Goal: Task Accomplishment & Management: Manage account settings

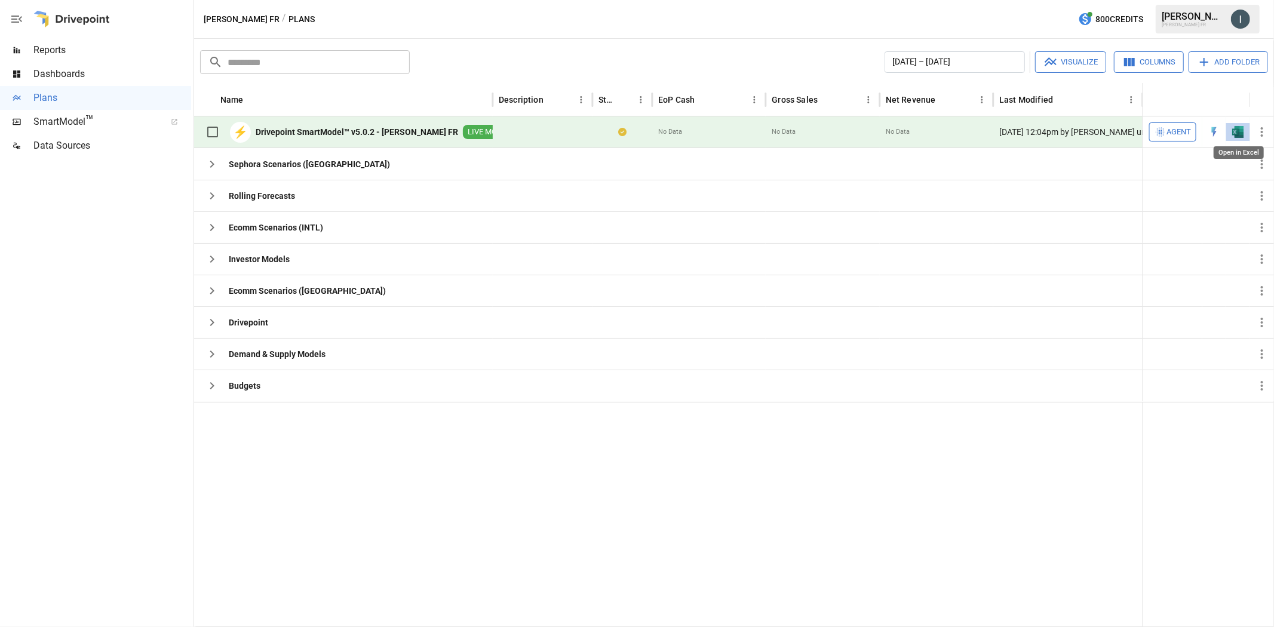
click at [1233, 130] on img "Open in Excel" at bounding box center [1238, 132] width 12 height 12
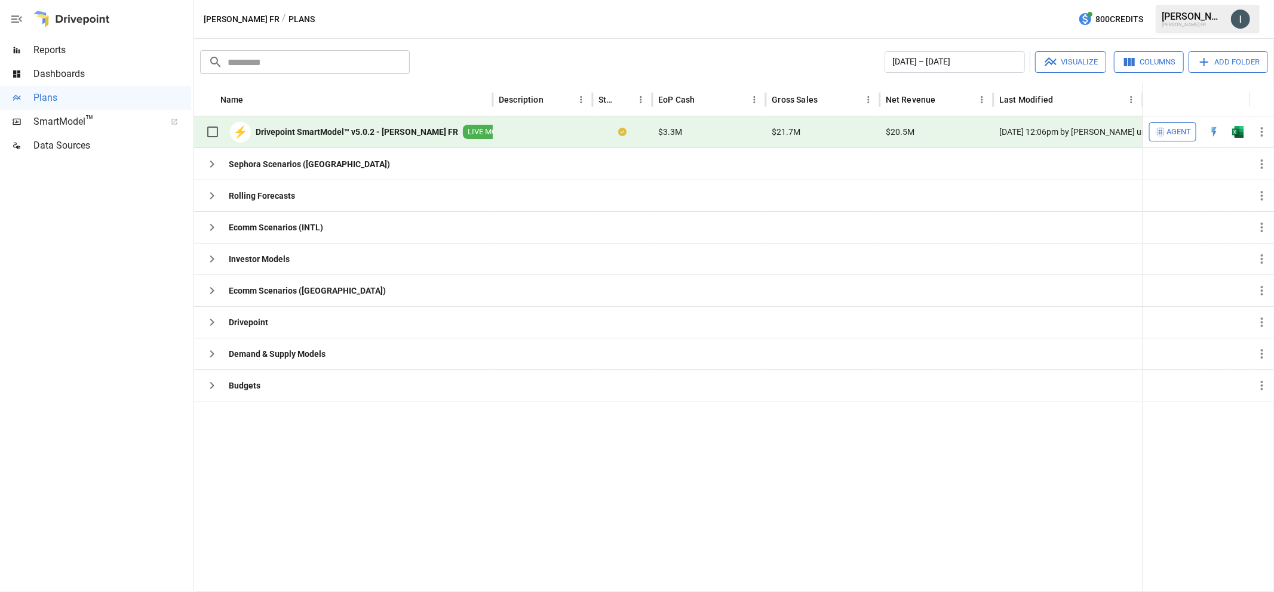
click at [852, 31] on div "[PERSON_NAME] FR / Plans 800 Credits [PERSON_NAME] FR" at bounding box center [734, 19] width 1080 height 38
click at [1258, 135] on icon "button" at bounding box center [1262, 132] width 14 height 14
click at [1187, 160] on div "Save as New Plan" at bounding box center [1217, 159] width 66 height 14
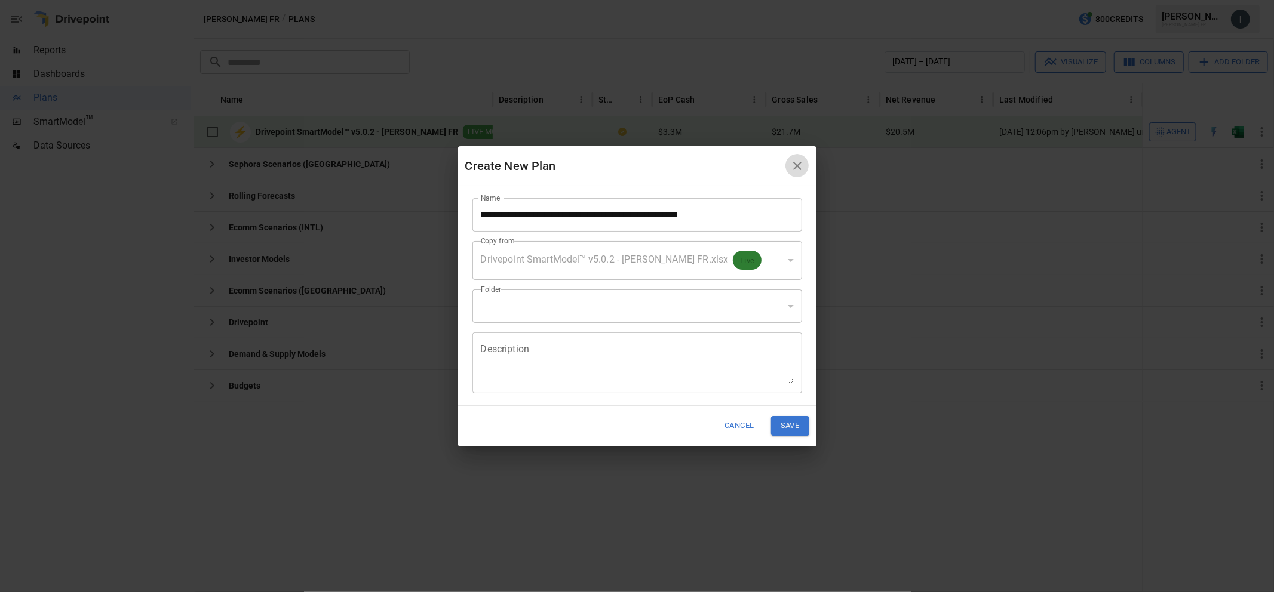
click at [797, 165] on icon "button" at bounding box center [797, 166] width 8 height 8
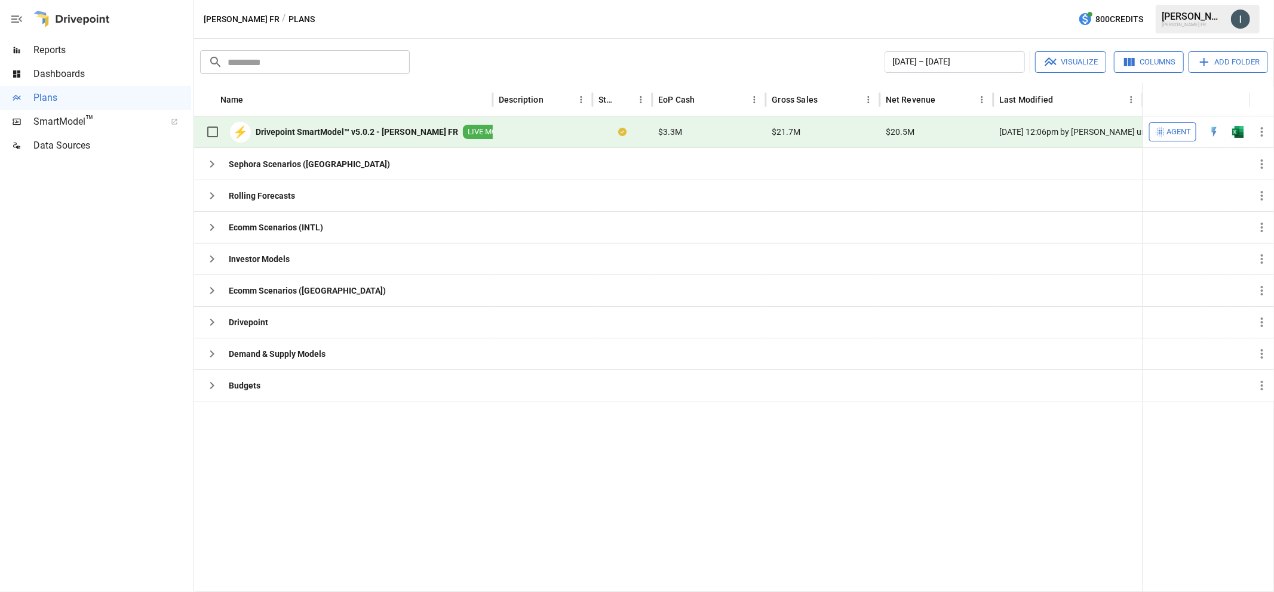
click at [1260, 130] on icon "button" at bounding box center [1262, 132] width 14 height 14
click at [1225, 162] on div "Save as New Plan" at bounding box center [1217, 159] width 66 height 14
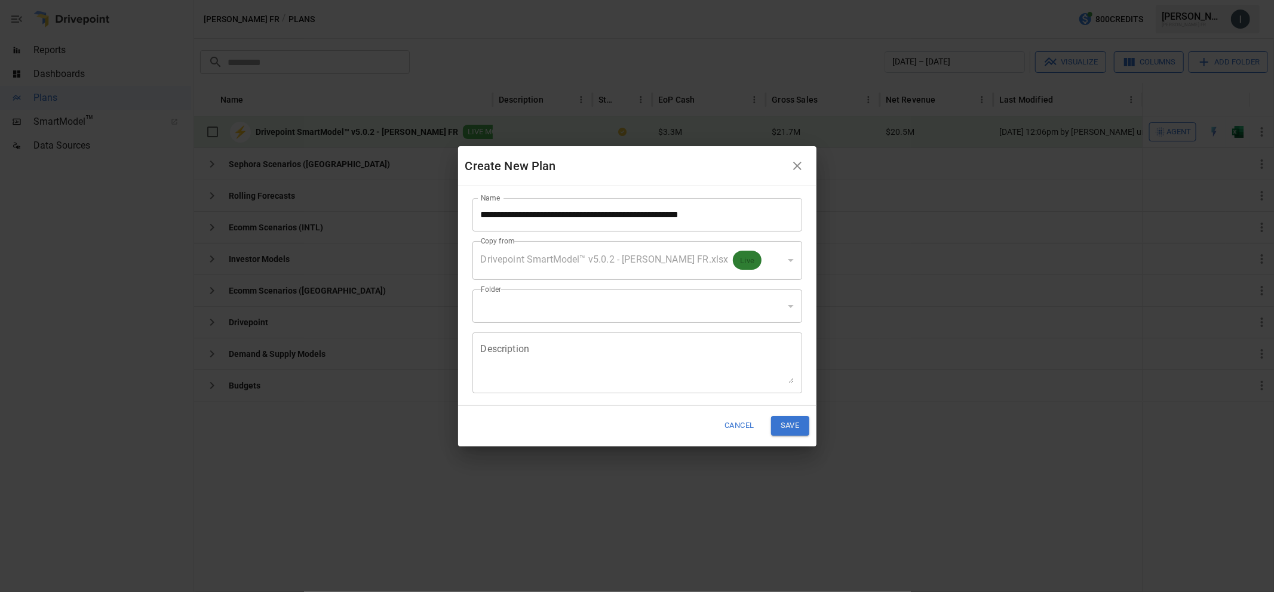
click at [539, 349] on textarea "Description" at bounding box center [637, 362] width 313 height 41
click at [738, 427] on button "Cancel" at bounding box center [739, 426] width 45 height 20
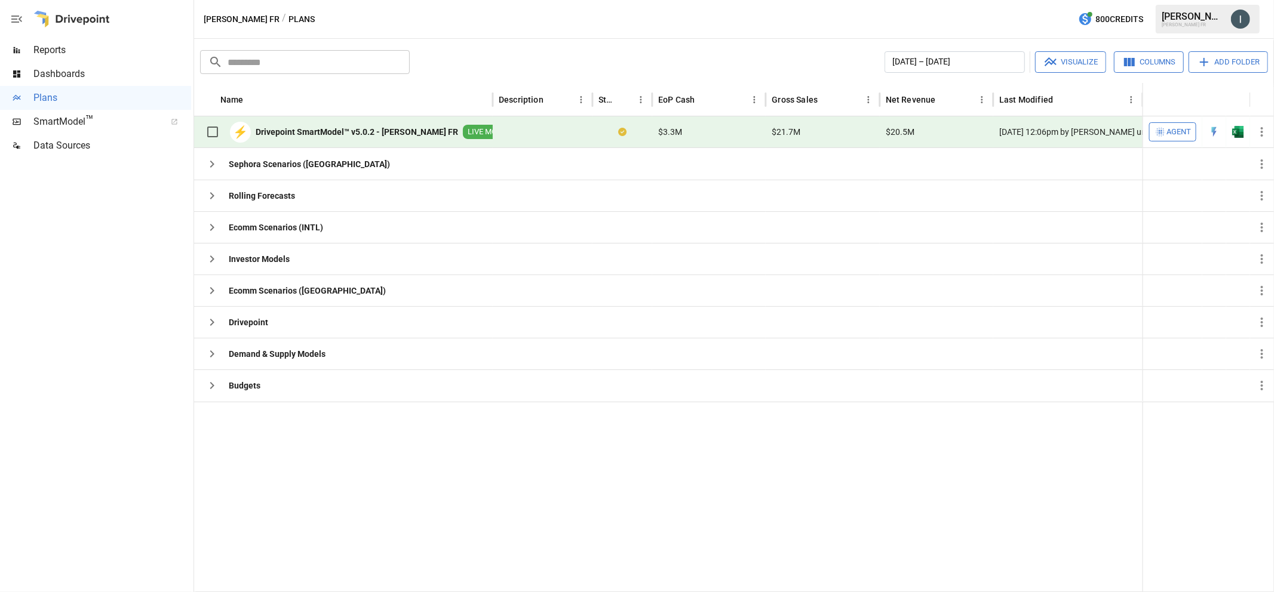
click at [1262, 127] on icon "button" at bounding box center [1262, 132] width 2 height 10
click at [1234, 161] on div "Save as New Plan" at bounding box center [1217, 159] width 66 height 14
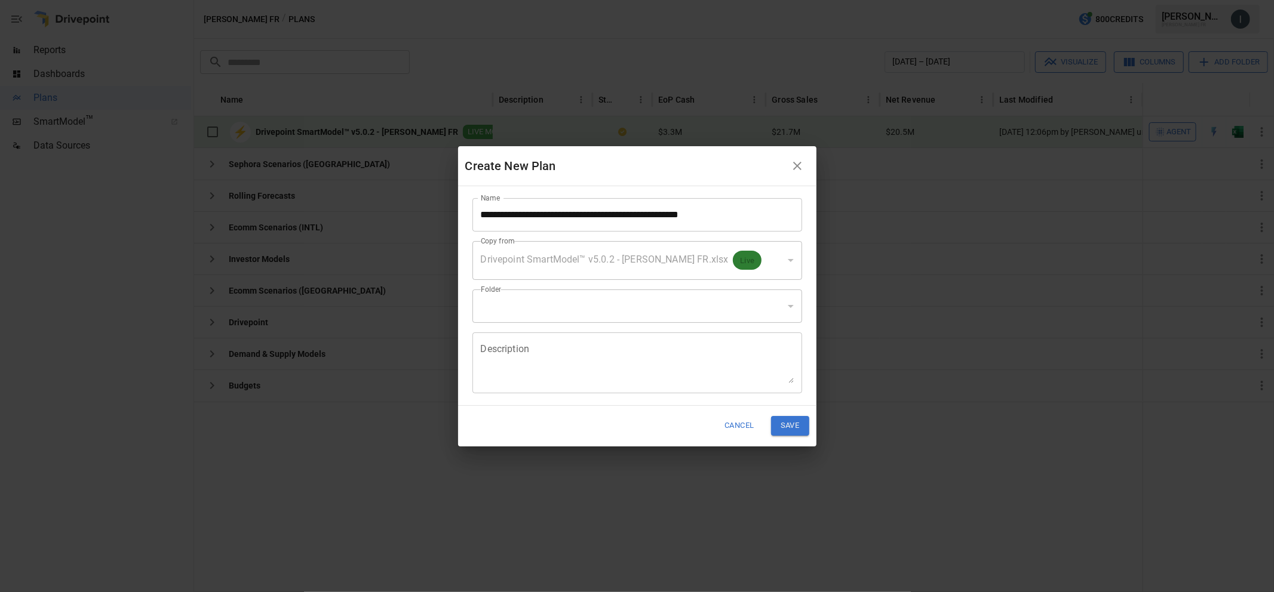
click at [666, 268] on div "Drivepoint SmartModel™ v5.0.2 - [PERSON_NAME] FR.xlsx Live" at bounding box center [637, 260] width 330 height 39
click at [733, 308] on div "​" at bounding box center [637, 306] width 330 height 33
click at [792, 306] on div "​" at bounding box center [637, 306] width 330 height 33
click at [791, 307] on div "​" at bounding box center [637, 306] width 330 height 33
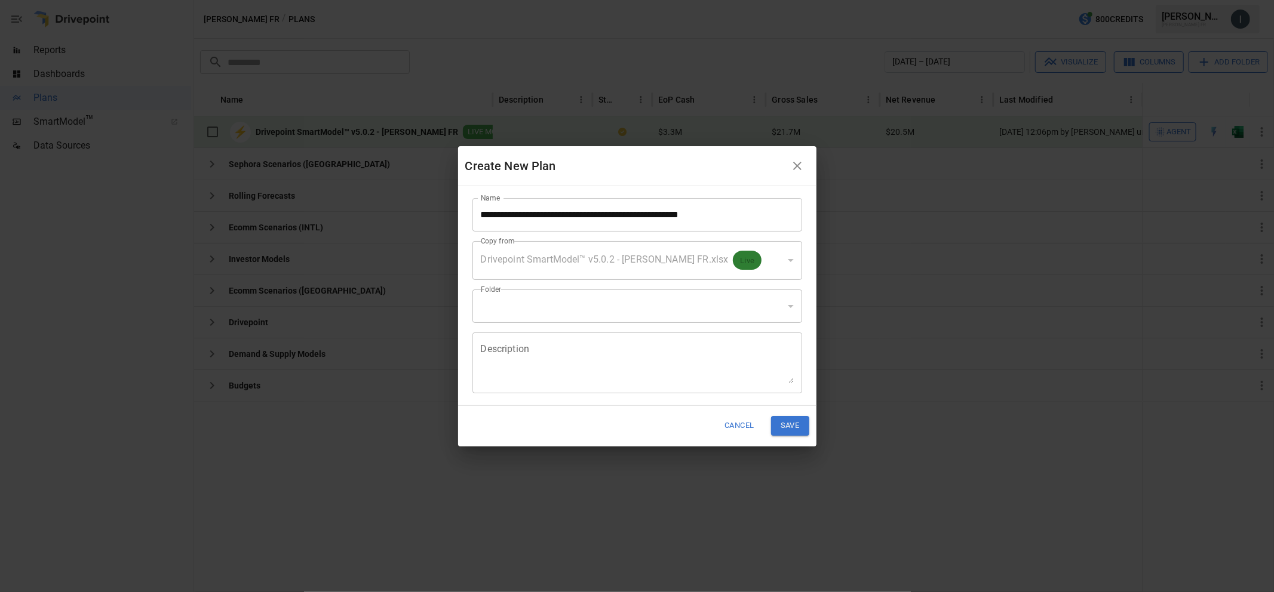
click at [791, 307] on div "​" at bounding box center [637, 306] width 330 height 33
click at [724, 211] on input "**********" at bounding box center [637, 214] width 330 height 33
click at [742, 303] on div "​" at bounding box center [637, 306] width 330 height 33
click at [746, 309] on div "​" at bounding box center [637, 306] width 330 height 33
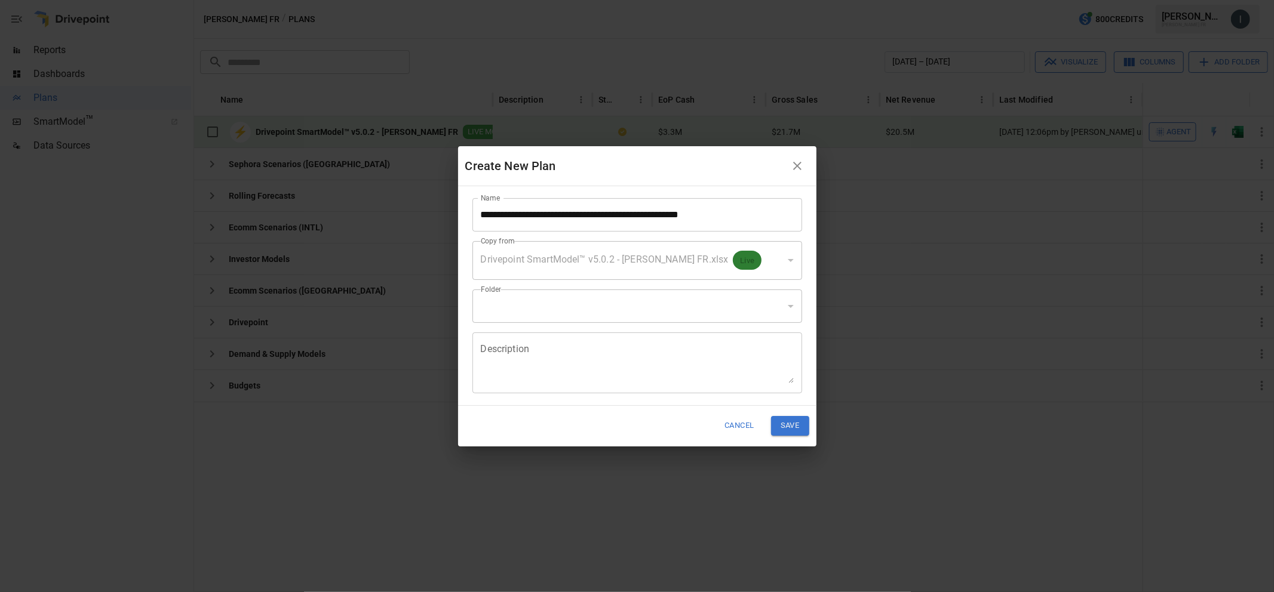
click at [746, 309] on div "​" at bounding box center [637, 306] width 330 height 33
click at [791, 309] on div "​" at bounding box center [637, 306] width 330 height 33
click at [791, 306] on div "​" at bounding box center [637, 306] width 330 height 33
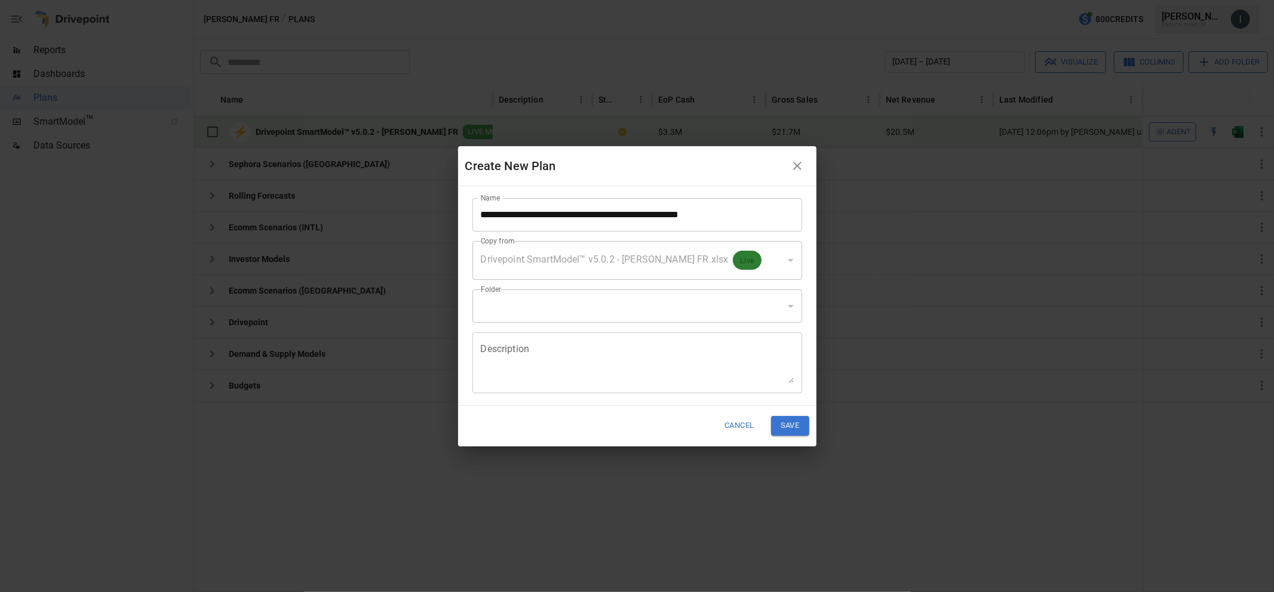
click at [791, 306] on div "​" at bounding box center [637, 306] width 330 height 33
click at [632, 315] on div "​" at bounding box center [637, 306] width 330 height 33
click at [592, 306] on div "​" at bounding box center [637, 306] width 330 height 33
drag, startPoint x: 526, startPoint y: 309, endPoint x: 528, endPoint y: 303, distance: 6.2
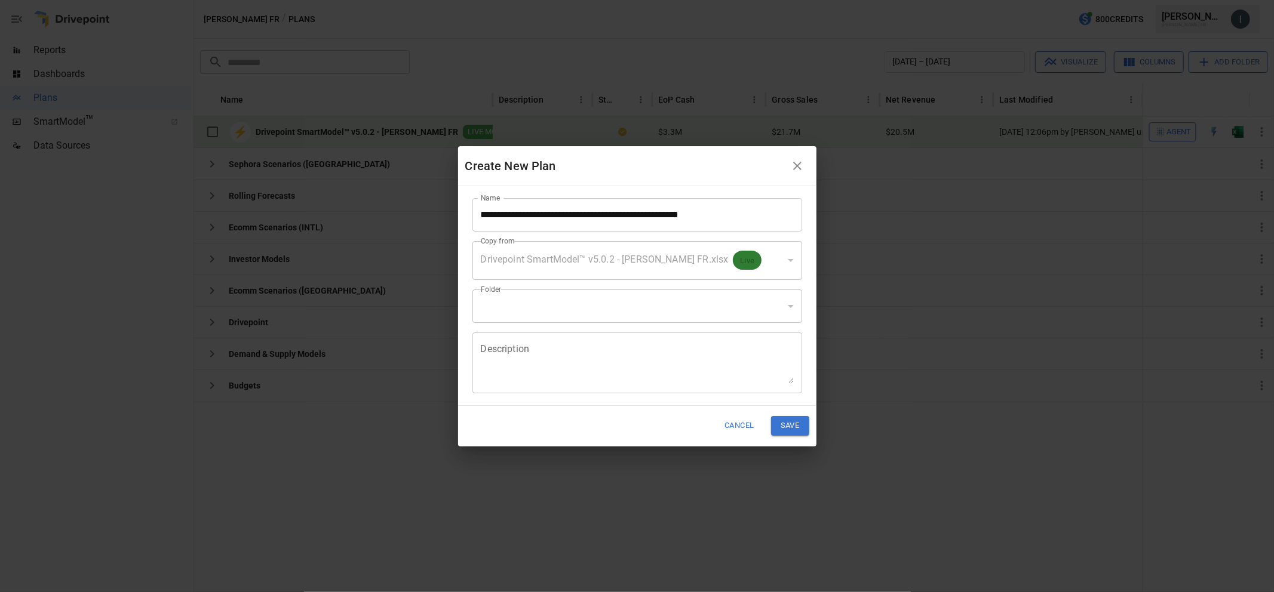
click at [528, 303] on div "​" at bounding box center [637, 306] width 330 height 33
drag, startPoint x: 497, startPoint y: 297, endPoint x: 580, endPoint y: 311, distance: 84.2
click at [580, 311] on div "​" at bounding box center [637, 306] width 330 height 33
click at [732, 306] on div "​" at bounding box center [637, 306] width 330 height 33
click at [797, 303] on div "​" at bounding box center [637, 306] width 330 height 33
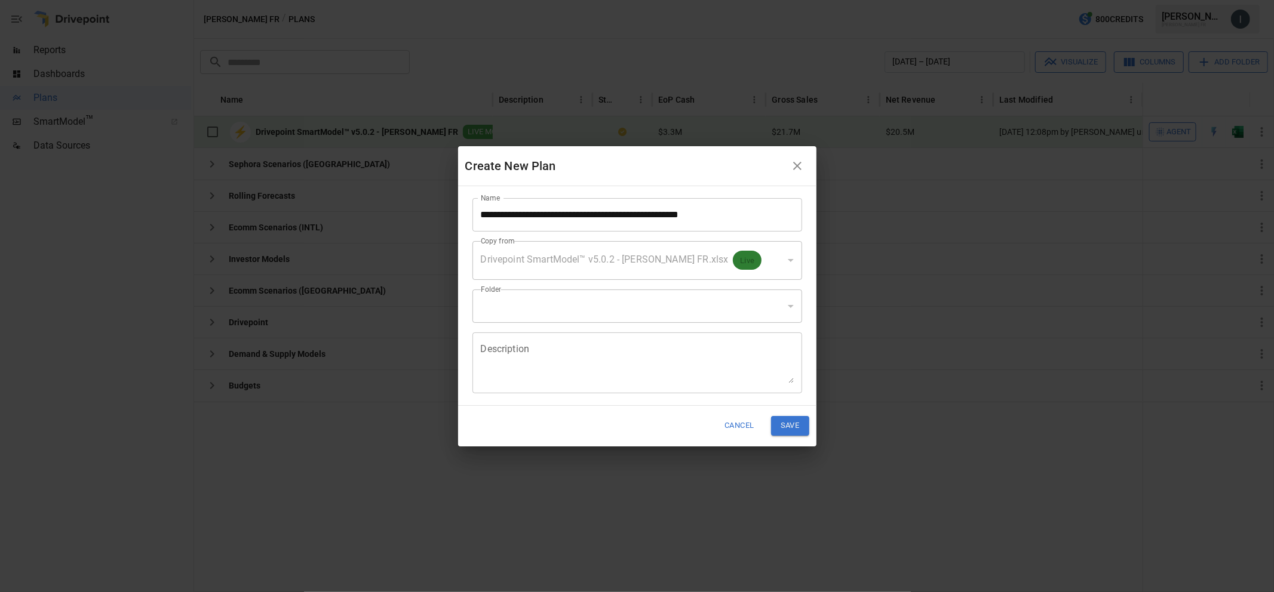
click at [795, 168] on icon "button" at bounding box center [797, 166] width 8 height 8
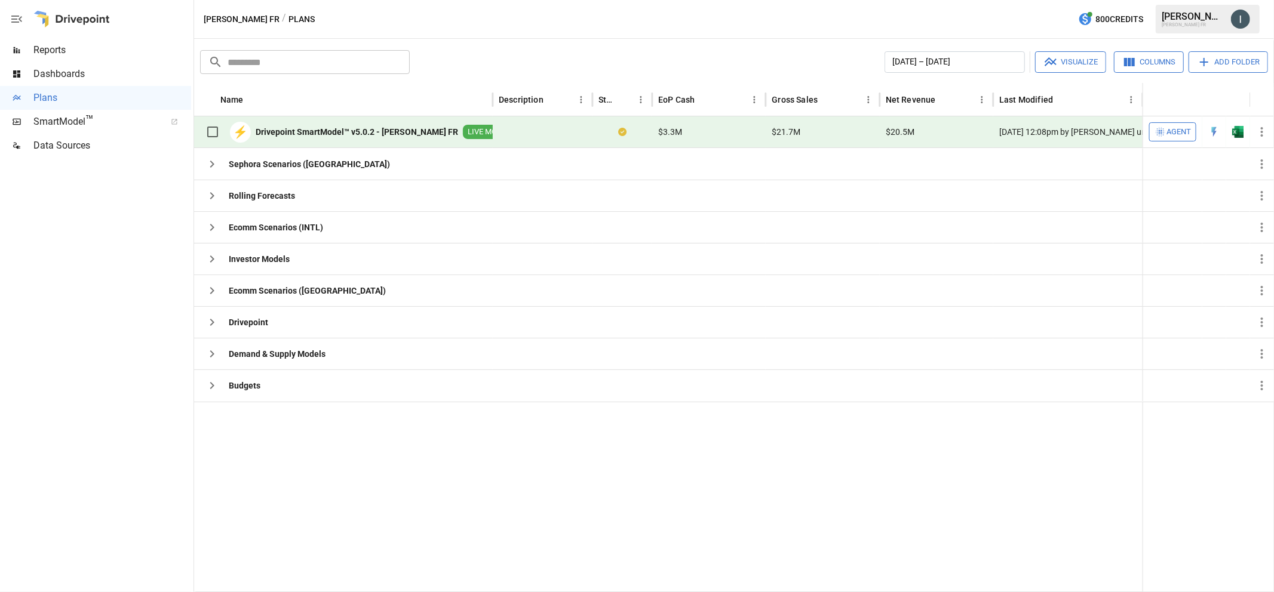
click at [82, 75] on span "Dashboards" at bounding box center [112, 74] width 158 height 14
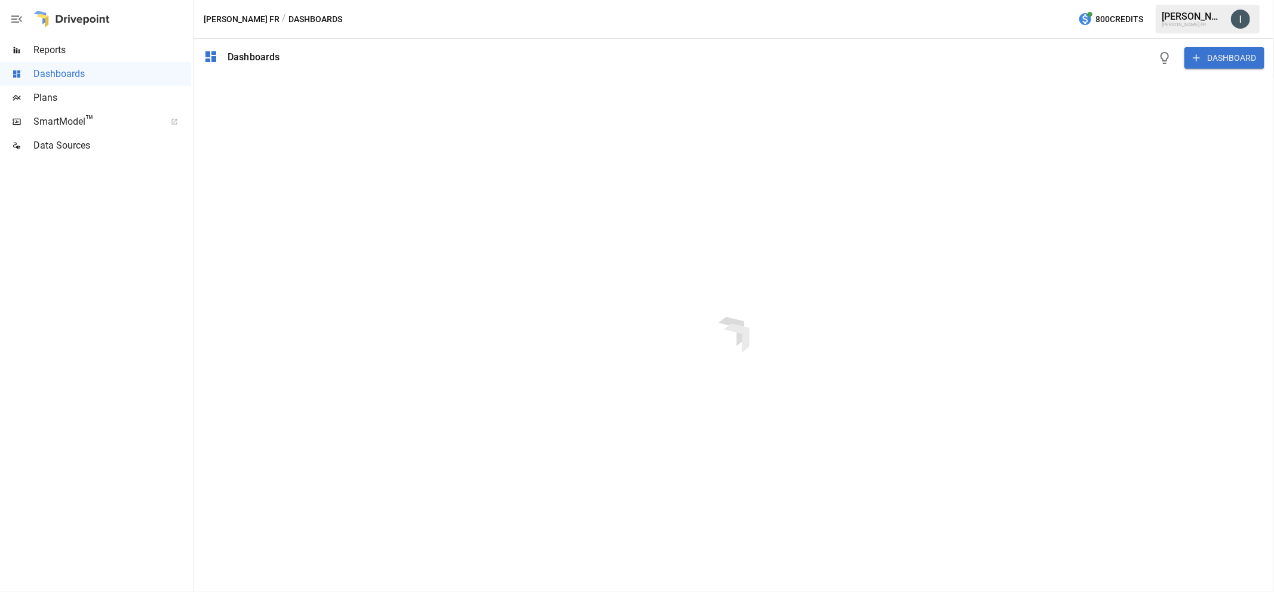
click at [106, 51] on span "Reports" at bounding box center [112, 50] width 158 height 14
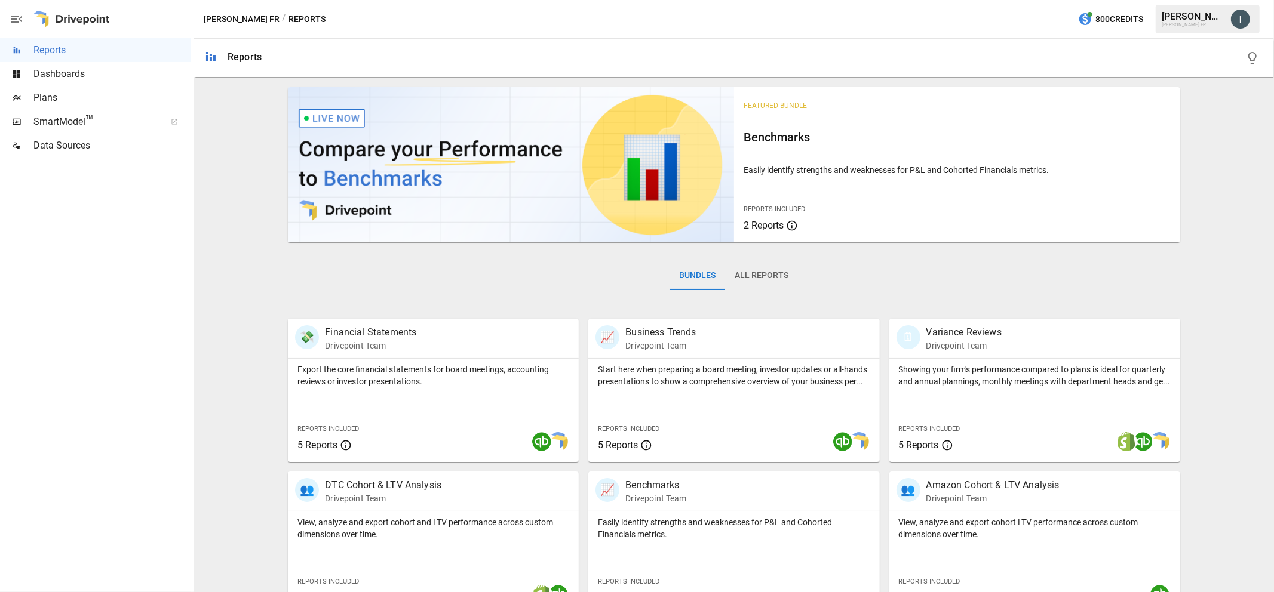
click at [109, 72] on span "Dashboards" at bounding box center [112, 74] width 158 height 14
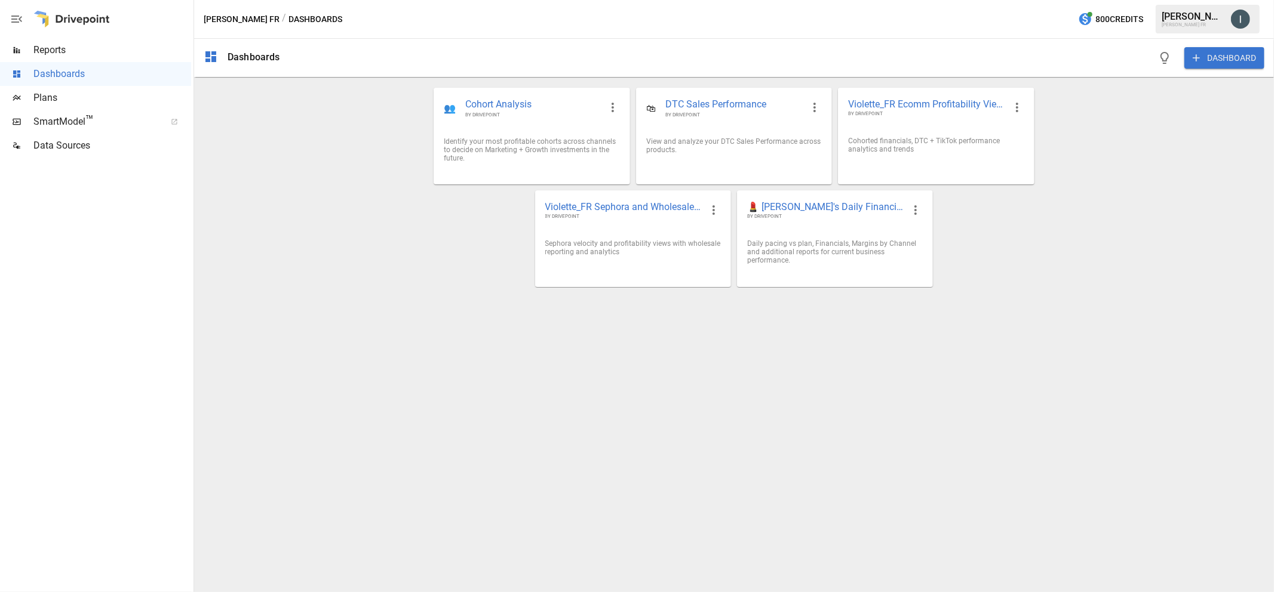
click at [102, 100] on span "Plans" at bounding box center [112, 98] width 158 height 14
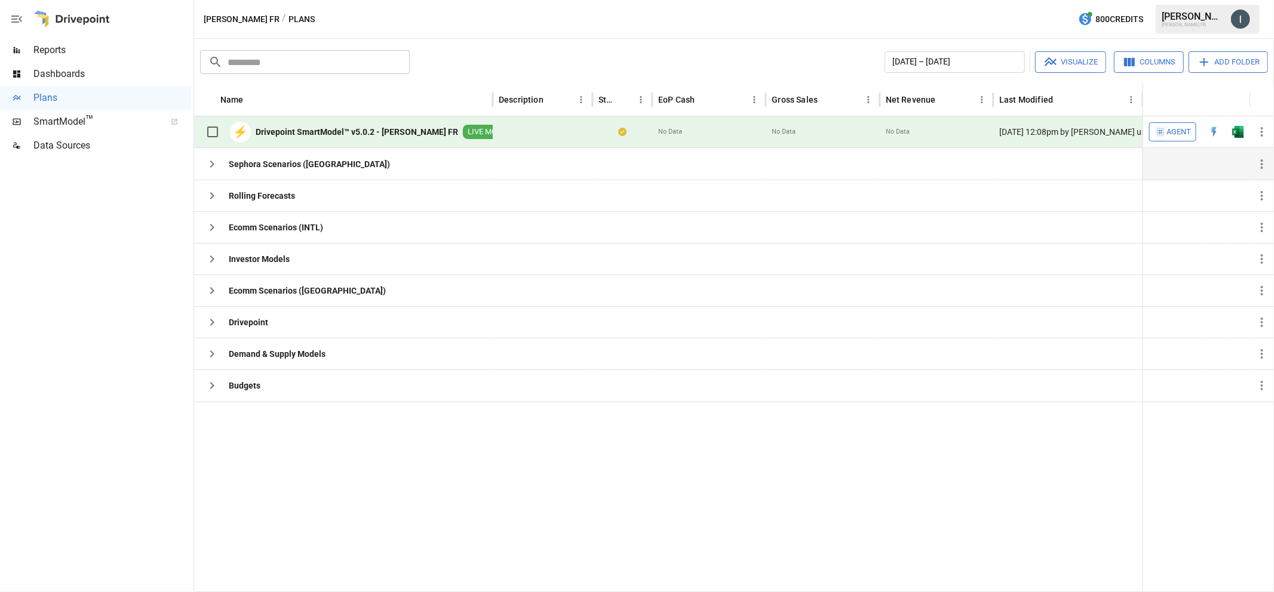
click at [211, 166] on icon "button" at bounding box center [212, 164] width 4 height 7
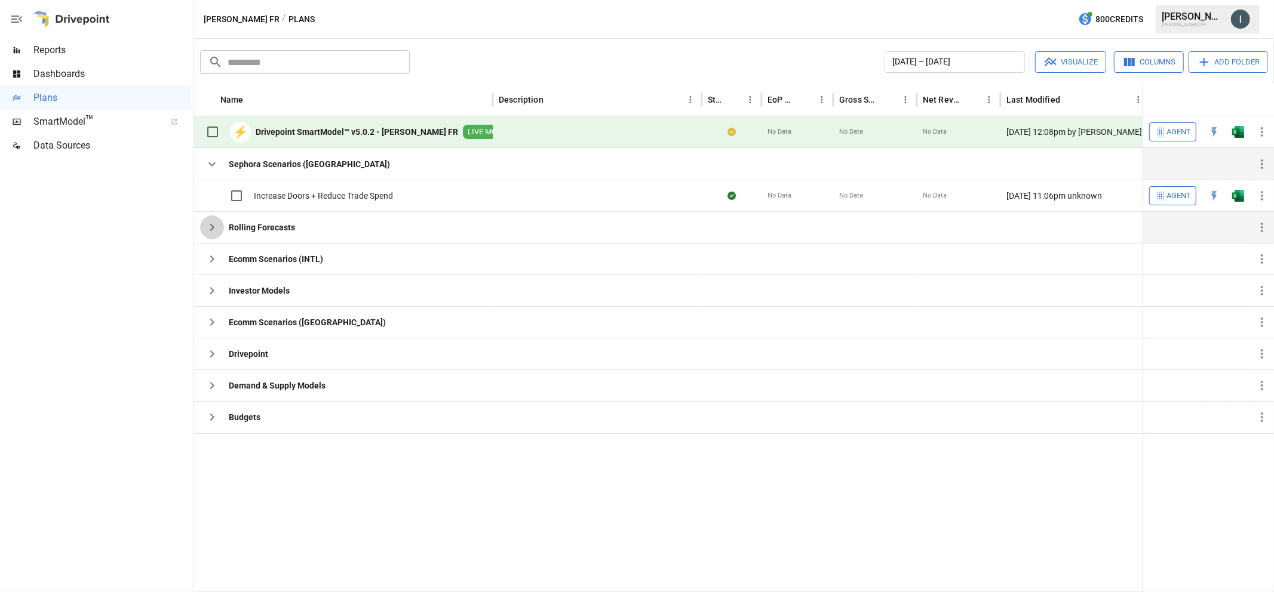
click at [207, 225] on icon "button" at bounding box center [212, 227] width 14 height 14
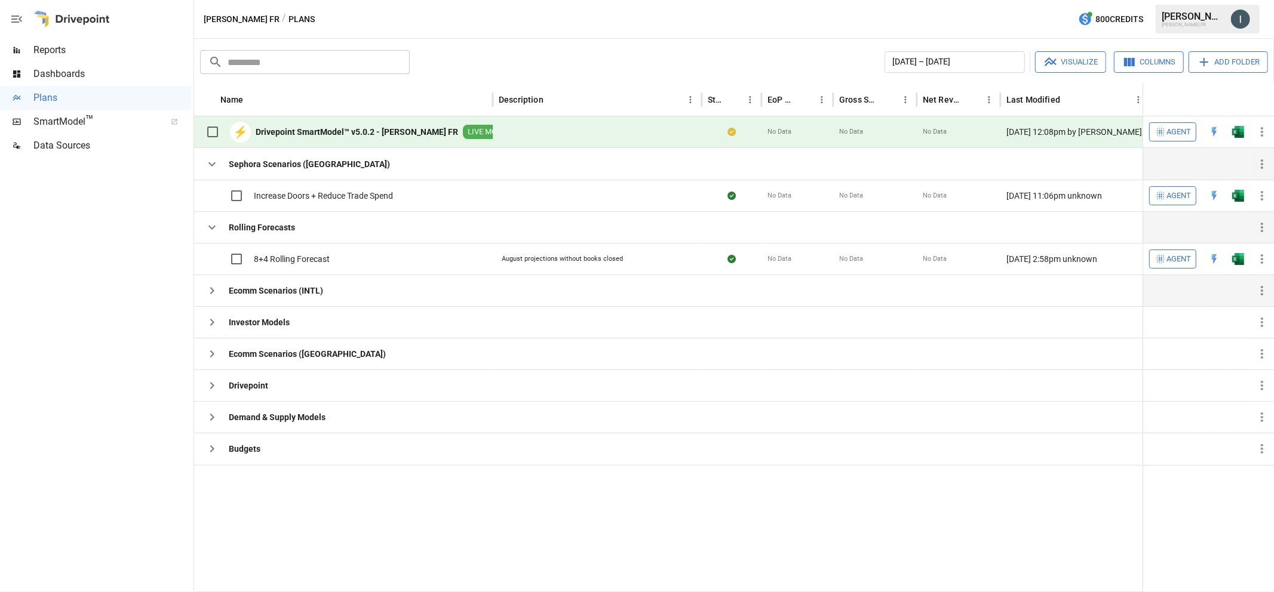
click at [210, 297] on icon "button" at bounding box center [212, 291] width 14 height 14
click at [211, 287] on icon "button" at bounding box center [212, 291] width 14 height 14
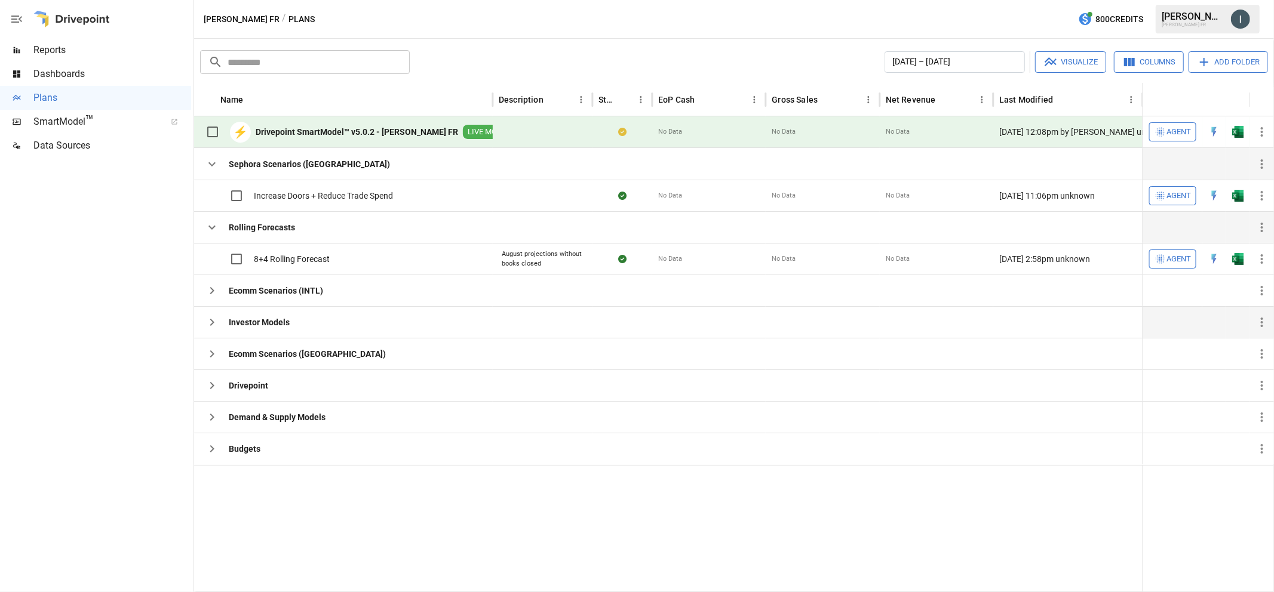
click at [210, 325] on icon "button" at bounding box center [212, 322] width 14 height 14
click at [209, 294] on icon "button" at bounding box center [212, 291] width 14 height 14
click at [211, 352] on icon "button" at bounding box center [212, 354] width 4 height 7
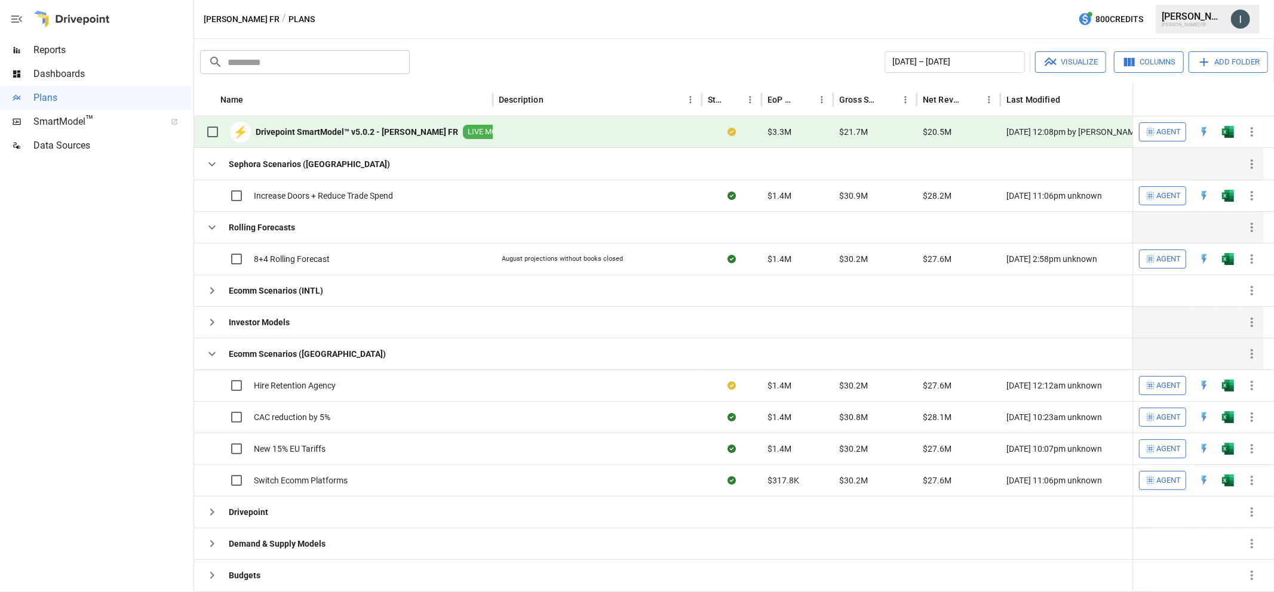
click at [215, 313] on button "button" at bounding box center [212, 323] width 24 height 24
click at [207, 293] on icon "button" at bounding box center [212, 291] width 14 height 14
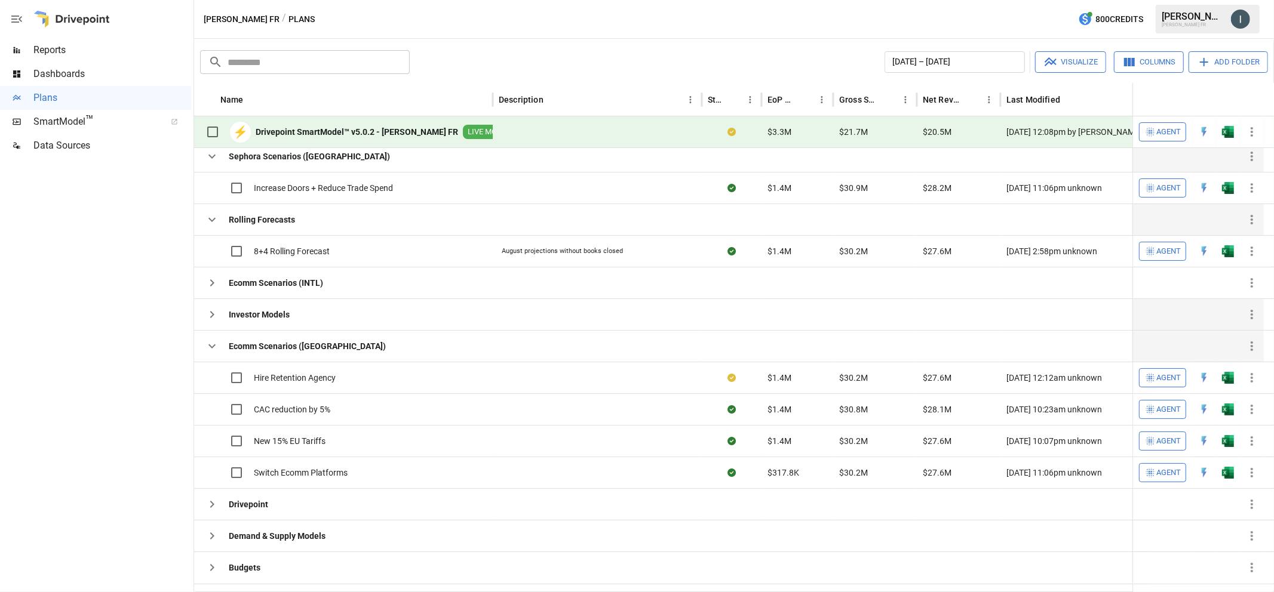
scroll to position [9, 0]
click at [215, 505] on icon "button" at bounding box center [212, 503] width 14 height 14
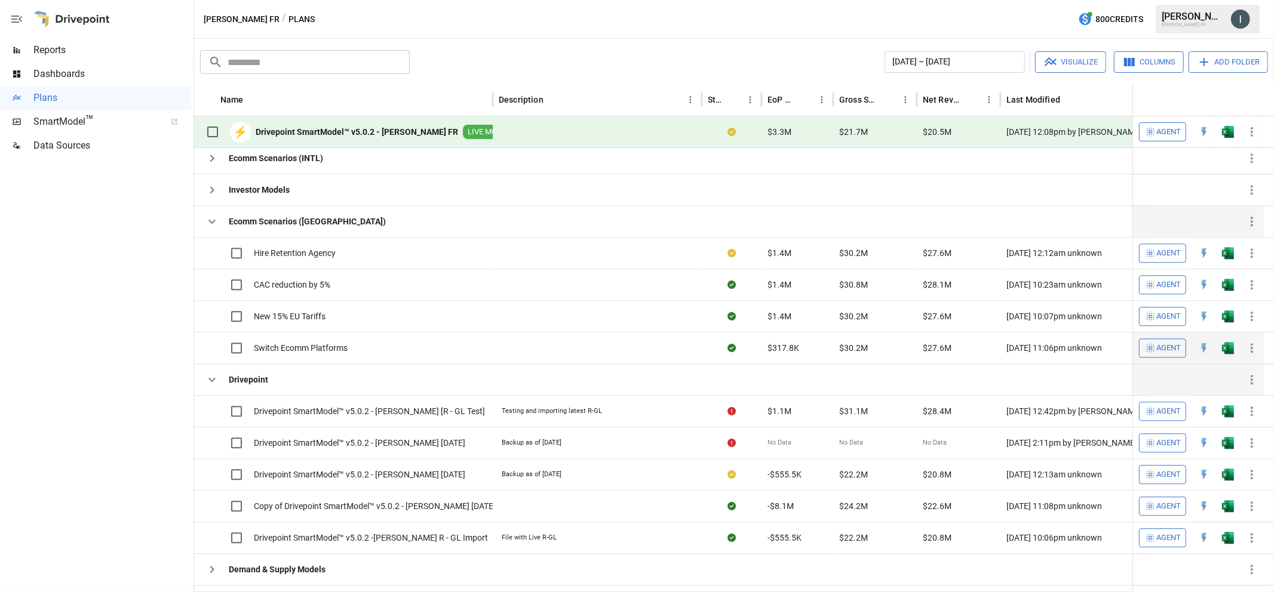
scroll to position [134, 0]
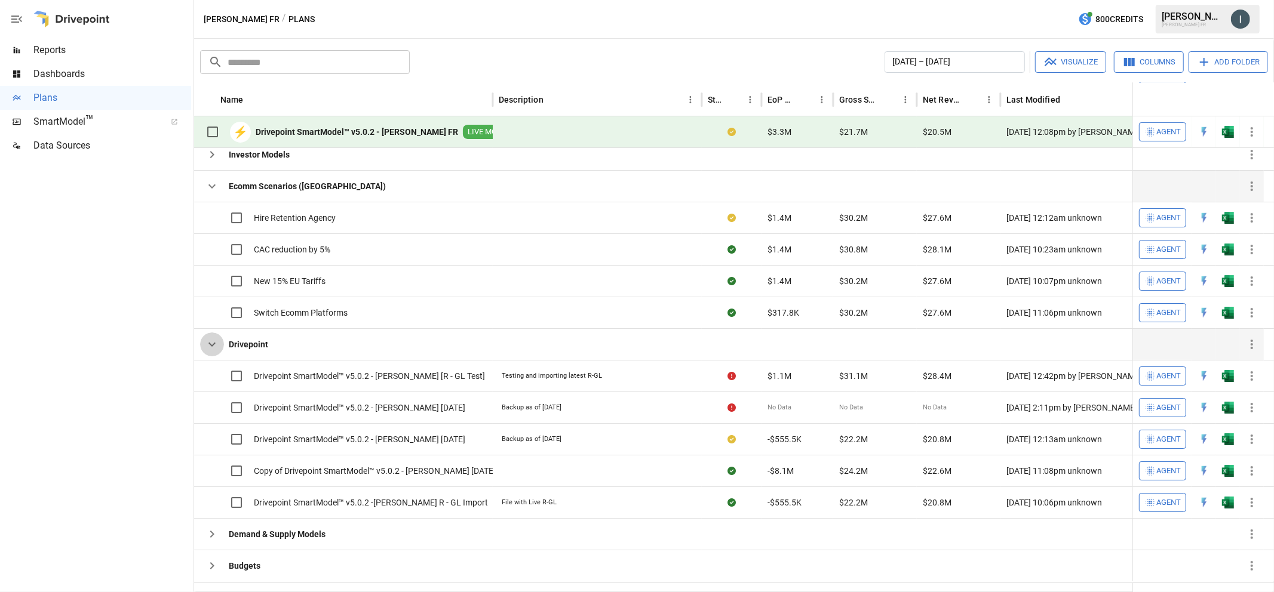
click at [212, 348] on icon "button" at bounding box center [212, 344] width 14 height 14
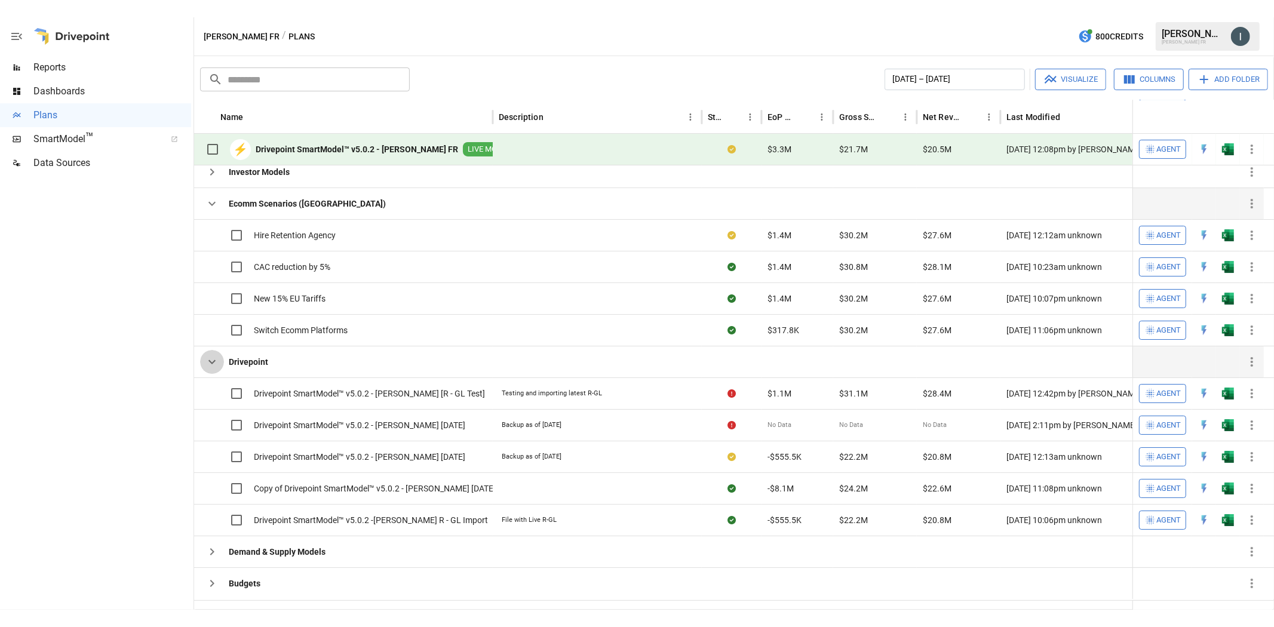
scroll to position [0, 0]
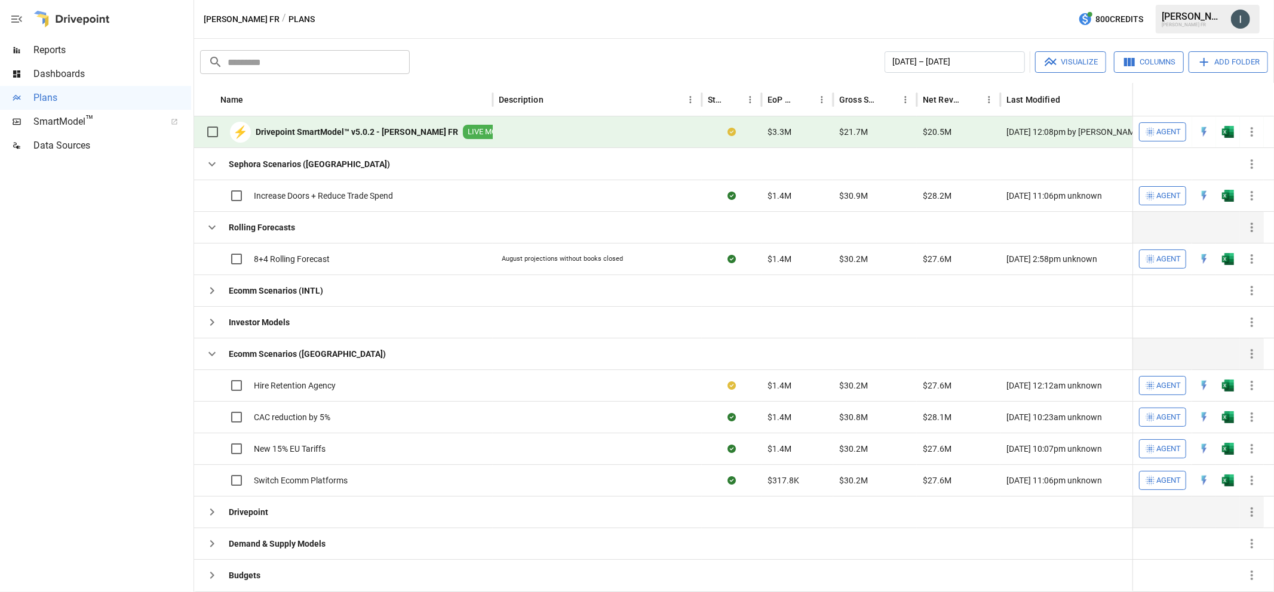
click at [212, 229] on icon "button" at bounding box center [211, 228] width 7 height 4
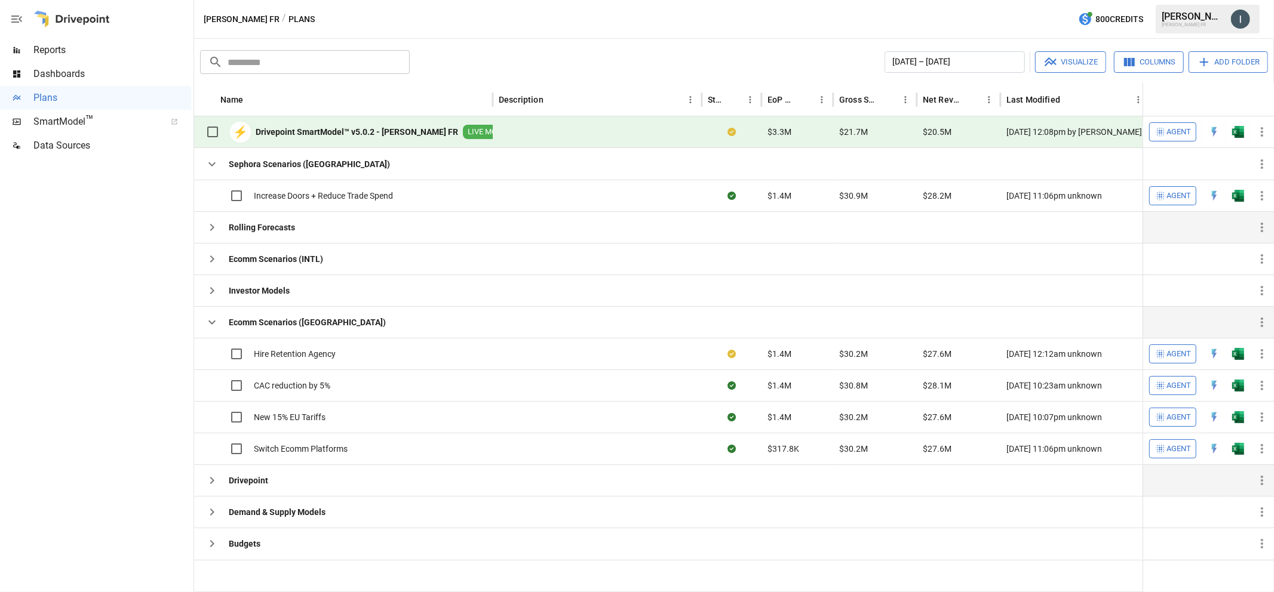
click at [207, 318] on icon "button" at bounding box center [212, 322] width 14 height 14
